Goal: Task Accomplishment & Management: Manage account settings

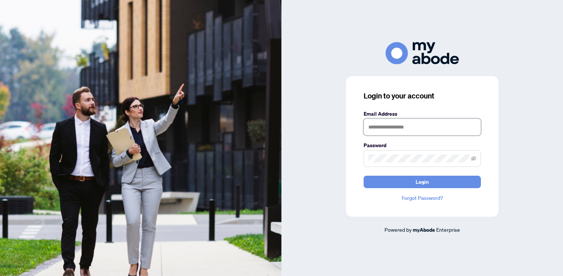
click at [378, 130] on input "text" at bounding box center [422, 127] width 117 height 17
type input "**********"
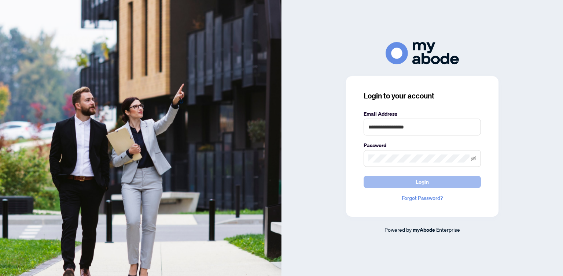
click at [423, 179] on span "Login" at bounding box center [422, 182] width 13 height 12
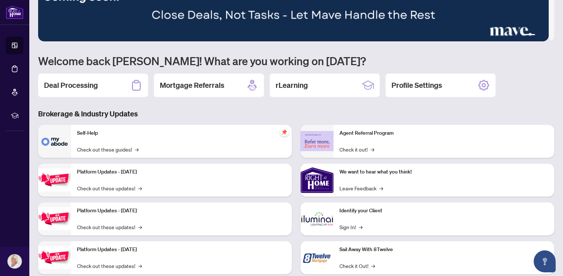
scroll to position [40, 0]
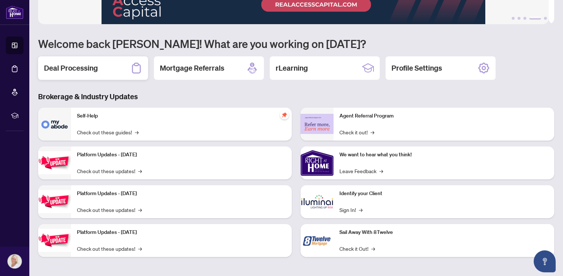
click at [84, 68] on h2 "Deal Processing" at bounding box center [71, 68] width 54 height 10
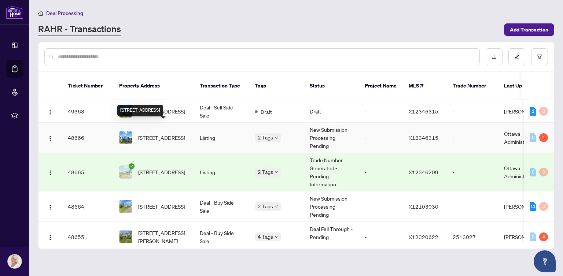
click at [168, 134] on span "182 CREVASSE Rd, Ottawa, Ontario K1W 0R5, Canada" at bounding box center [161, 138] width 47 height 8
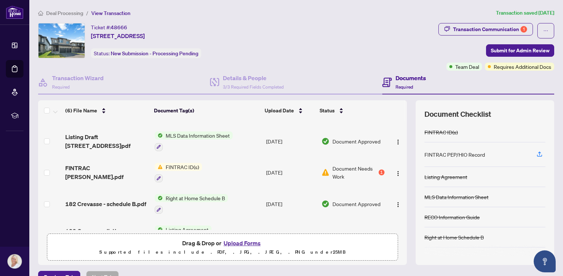
scroll to position [73, 0]
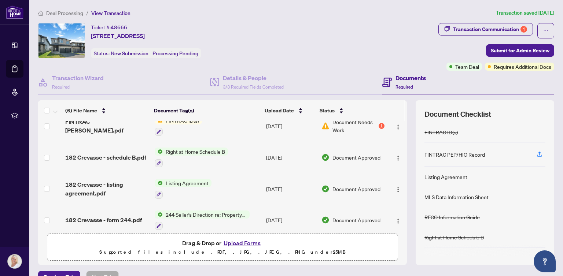
click at [235, 241] on button "Upload Forms" at bounding box center [241, 244] width 41 height 10
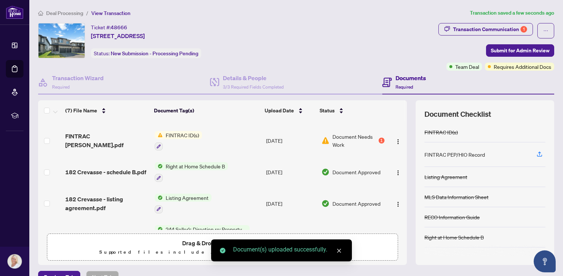
scroll to position [102, 0]
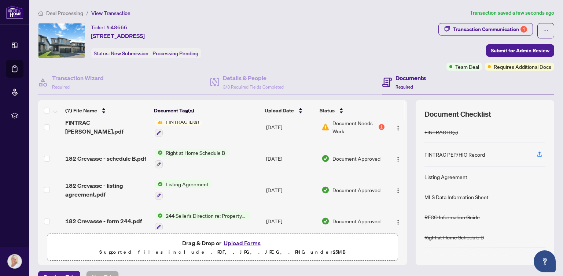
click at [241, 242] on button "Upload Forms" at bounding box center [241, 244] width 41 height 10
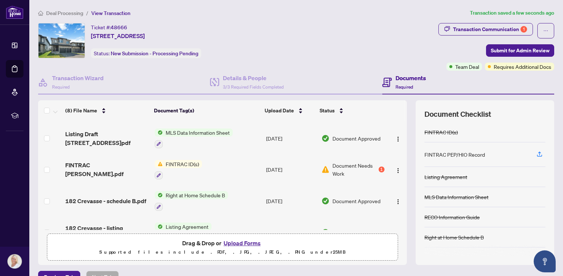
scroll to position [52, 0]
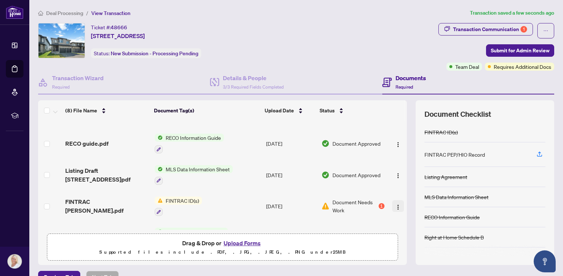
click at [395, 205] on img "button" at bounding box center [398, 208] width 6 height 6
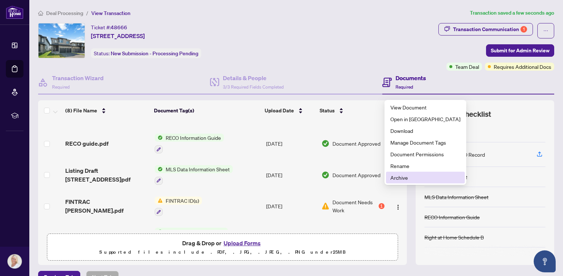
click at [404, 176] on span "Archive" at bounding box center [425, 178] width 70 height 8
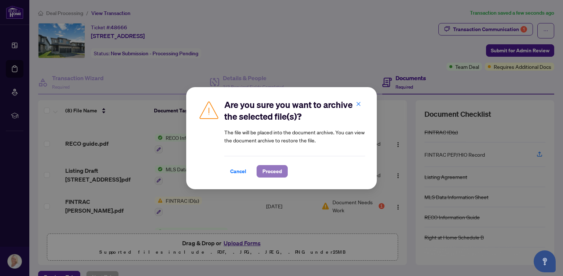
click at [276, 171] on span "Proceed" at bounding box center [272, 172] width 19 height 12
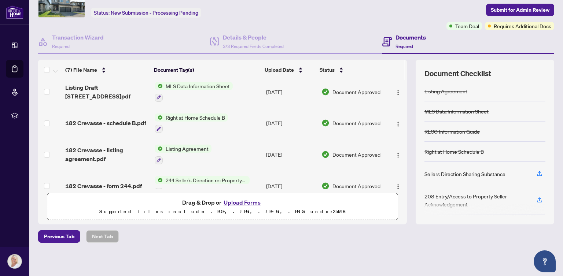
scroll to position [70, 0]
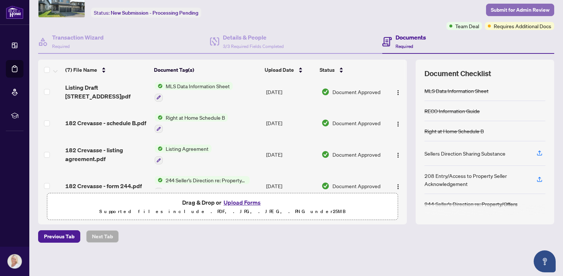
click at [491, 9] on span "Submit for Admin Review" at bounding box center [520, 10] width 59 height 12
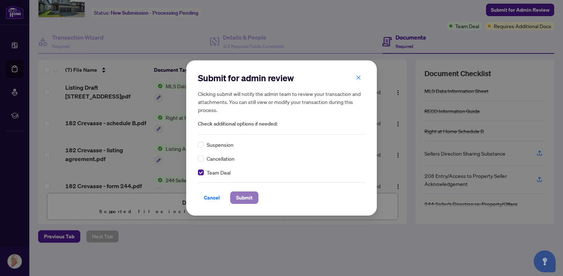
click at [244, 194] on span "Submit" at bounding box center [244, 198] width 16 height 12
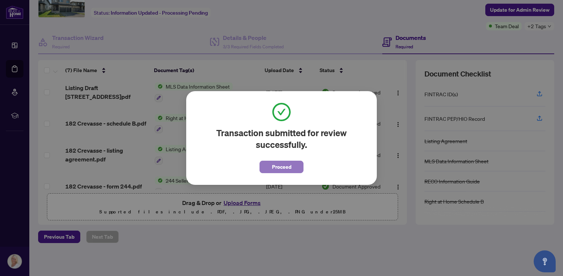
click at [291, 165] on span "Proceed" at bounding box center [281, 167] width 19 height 12
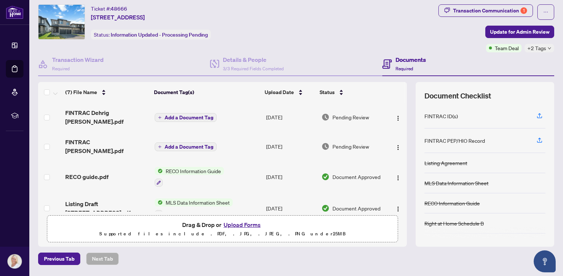
scroll to position [0, 0]
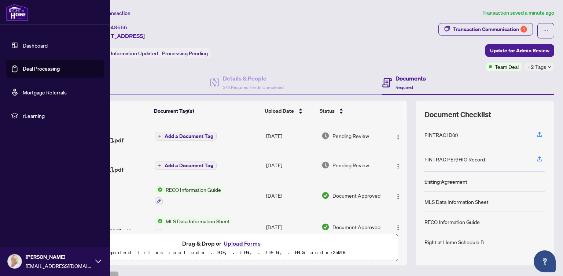
click at [38, 67] on link "Deal Processing" at bounding box center [41, 69] width 37 height 7
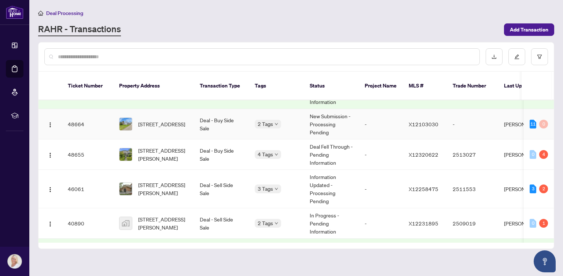
scroll to position [73, 0]
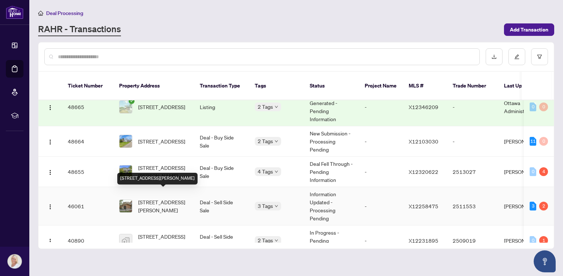
click at [164, 199] on span "184 Beatrice Dr, Ottawa, Ontario K2J 4P1, Canada" at bounding box center [163, 206] width 50 height 16
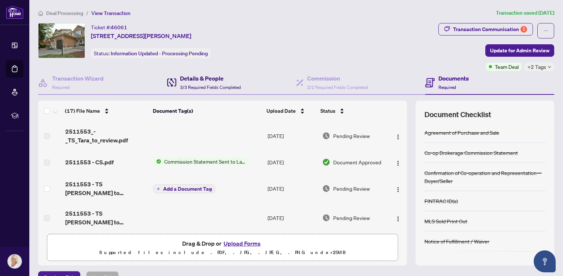
click at [209, 77] on h4 "Details & People" at bounding box center [210, 78] width 61 height 9
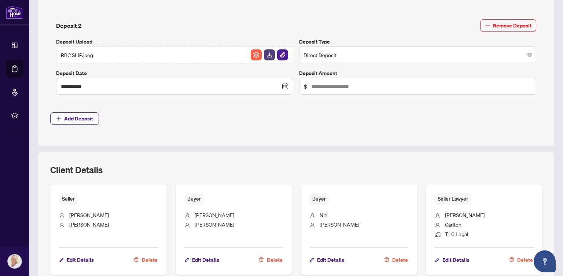
scroll to position [477, 0]
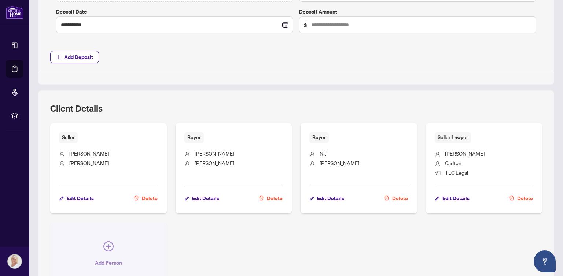
click at [104, 242] on icon "plus-circle" at bounding box center [108, 247] width 10 height 10
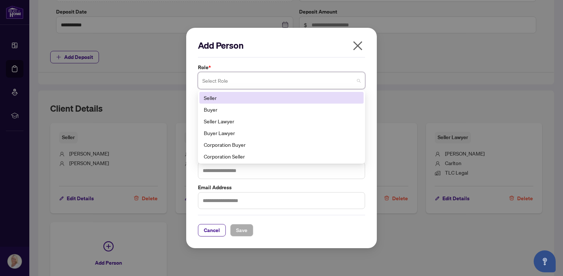
click at [357, 80] on span at bounding box center [281, 81] width 158 height 14
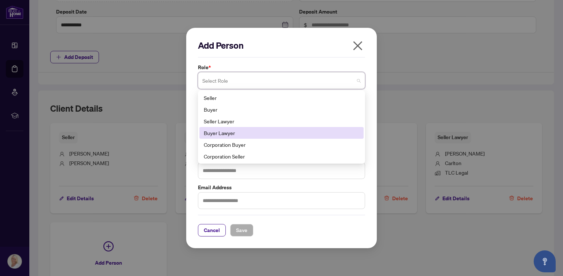
click at [214, 130] on div "Buyer Lawyer" at bounding box center [281, 133] width 155 height 8
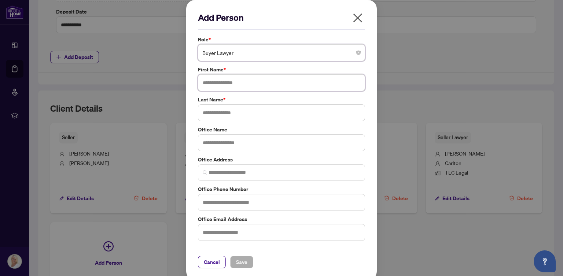
click at [225, 81] on input "text" at bounding box center [281, 82] width 167 height 17
type input "*******"
click at [243, 114] on input "text" at bounding box center [281, 112] width 167 height 17
type input "*****"
click at [221, 143] on input "text" at bounding box center [281, 143] width 167 height 17
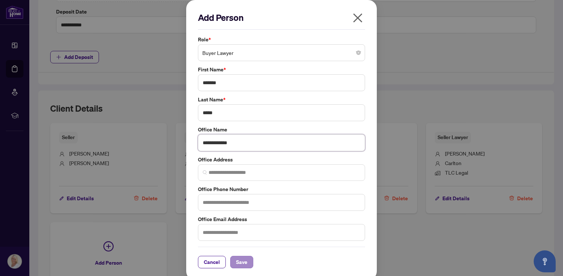
type input "**********"
click at [242, 259] on span "Save" at bounding box center [241, 263] width 11 height 12
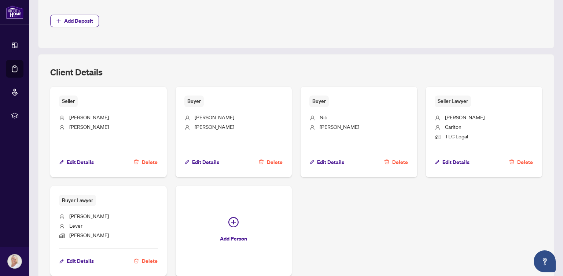
scroll to position [575, 0]
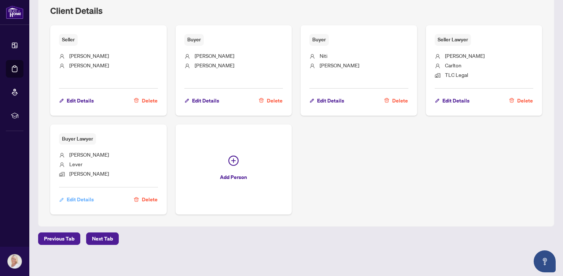
click at [82, 194] on span "Edit Details" at bounding box center [80, 200] width 27 height 12
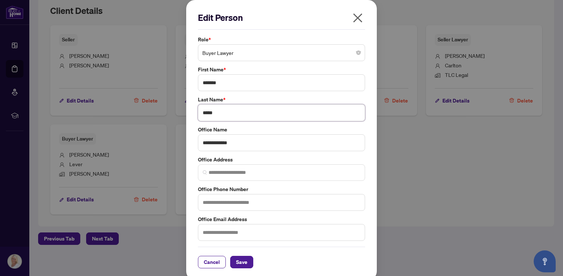
click at [204, 110] on input "*****" at bounding box center [281, 112] width 167 height 17
type input "******"
click at [241, 259] on span "Save" at bounding box center [241, 263] width 11 height 12
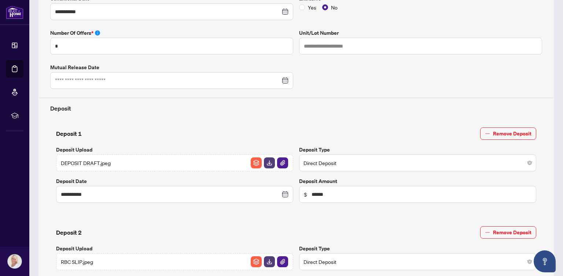
scroll to position [0, 0]
